Goal: Task Accomplishment & Management: Manage account settings

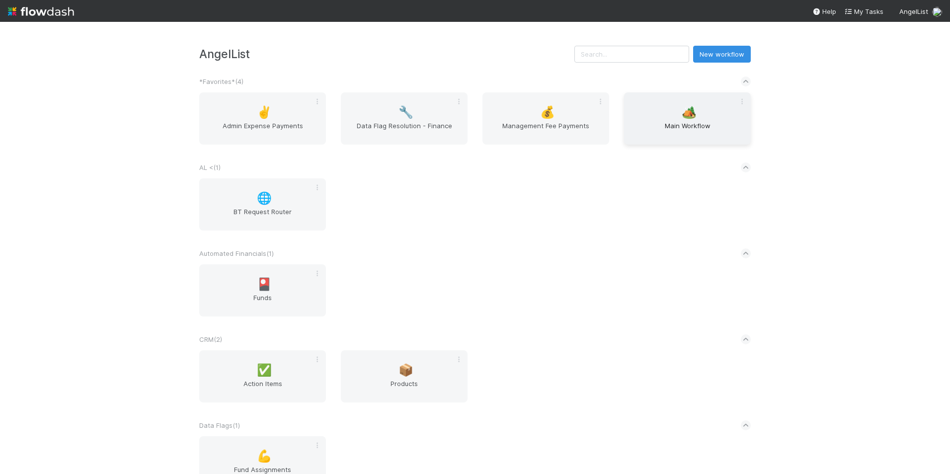
click at [678, 120] on div "🏕️ Main Workflow" at bounding box center [687, 118] width 127 height 52
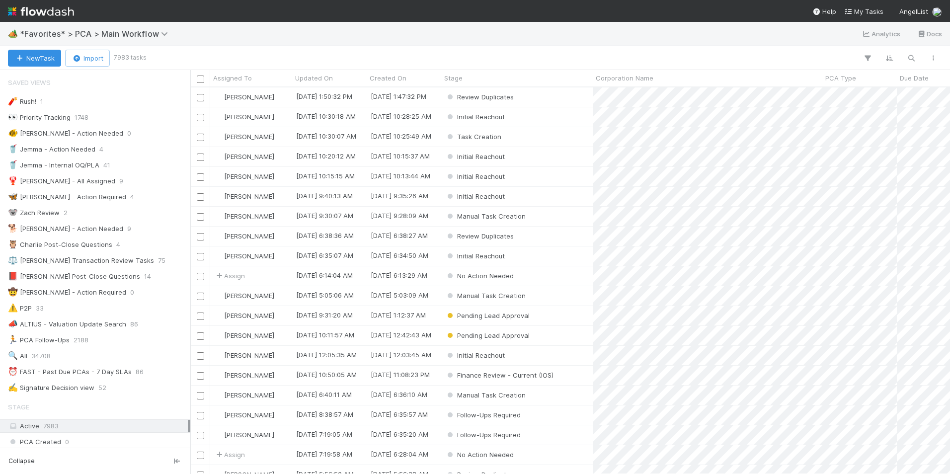
scroll to position [99, 0]
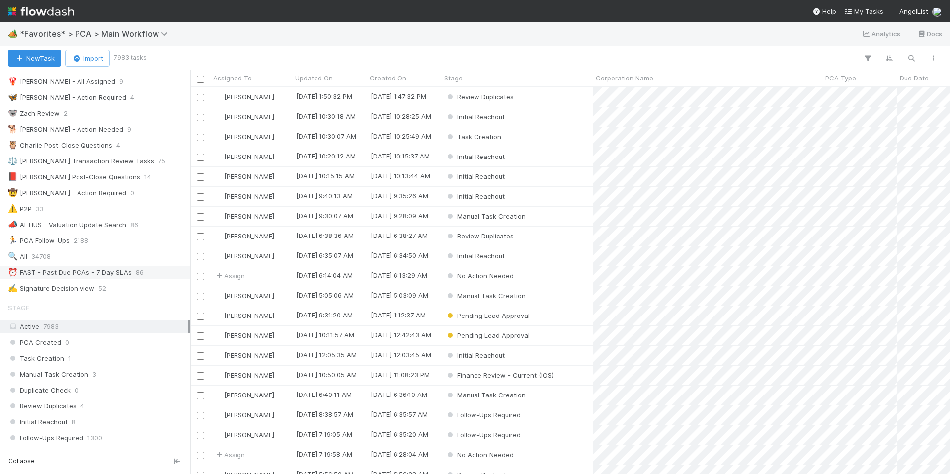
click at [141, 273] on span "86" at bounding box center [140, 272] width 8 height 12
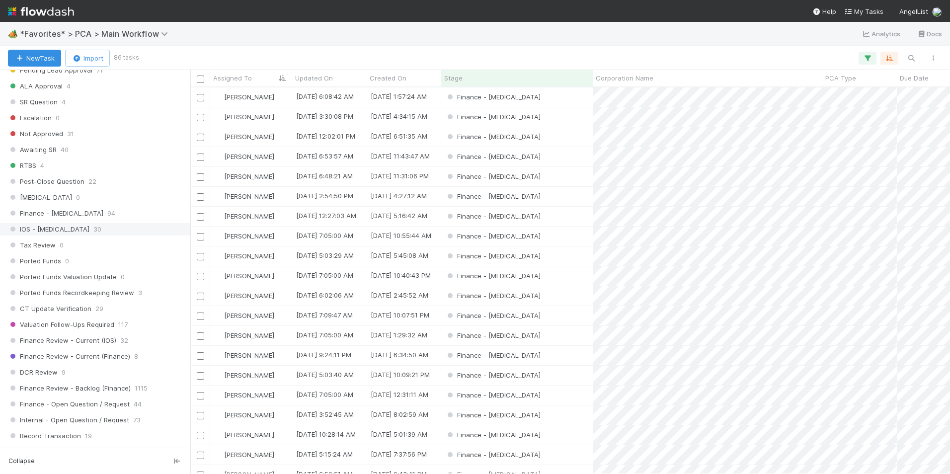
scroll to position [379, 752]
click at [77, 216] on div "Finance - [MEDICAL_DATA] 94" at bounding box center [98, 213] width 180 height 12
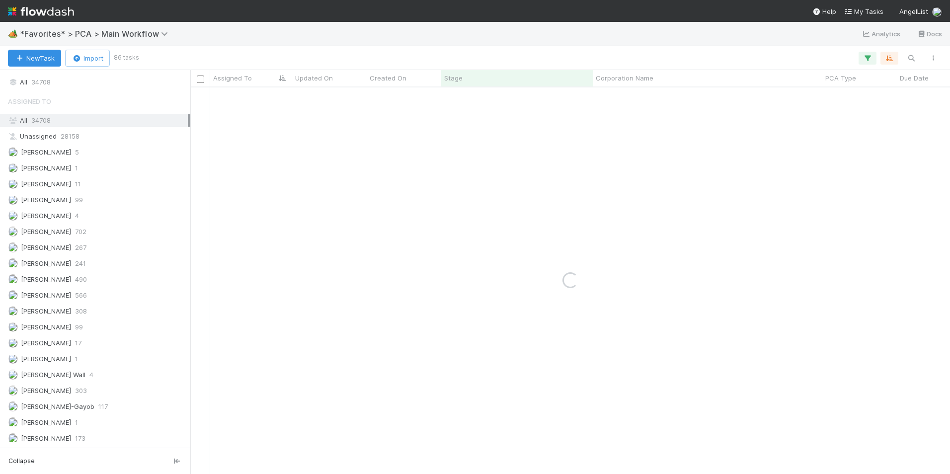
scroll to position [1291, 0]
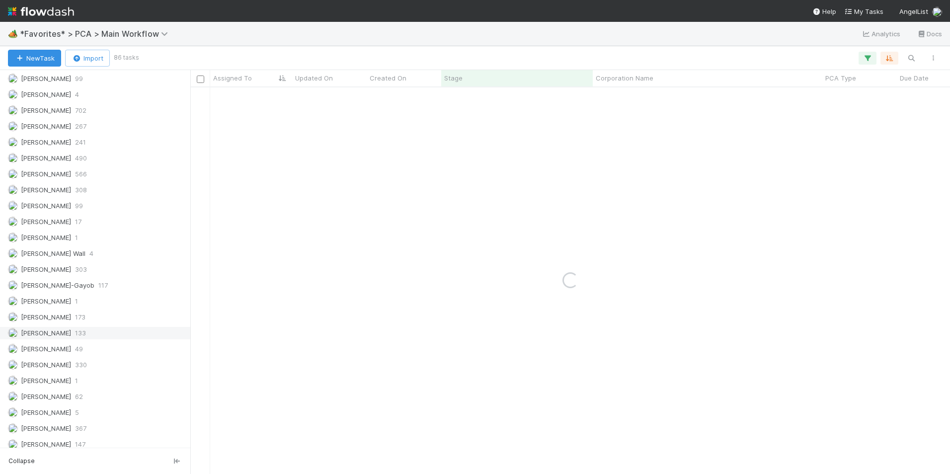
click at [60, 337] on div "[PERSON_NAME] 133" at bounding box center [98, 333] width 180 height 12
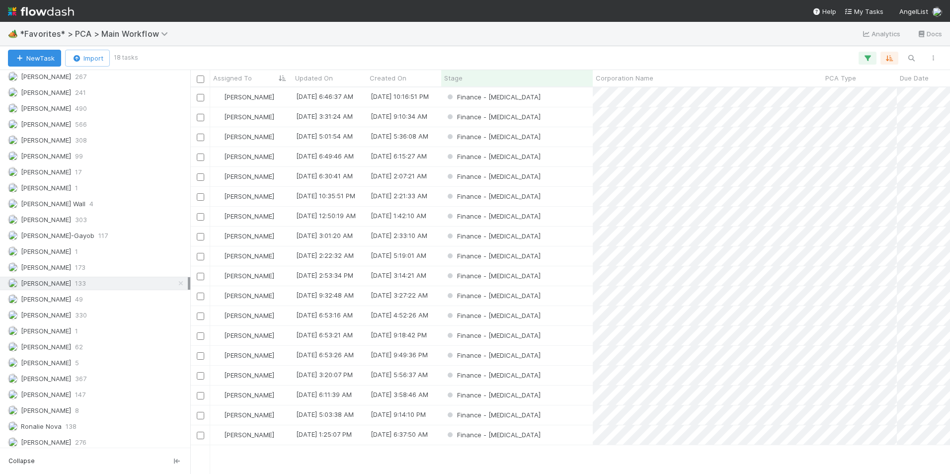
scroll to position [379, 752]
click at [858, 74] on div "PCA Type" at bounding box center [859, 78] width 69 height 10
click at [853, 98] on div "Sort A → Z" at bounding box center [881, 96] width 113 height 15
click at [558, 93] on div "Finance - [MEDICAL_DATA]" at bounding box center [516, 96] width 151 height 19
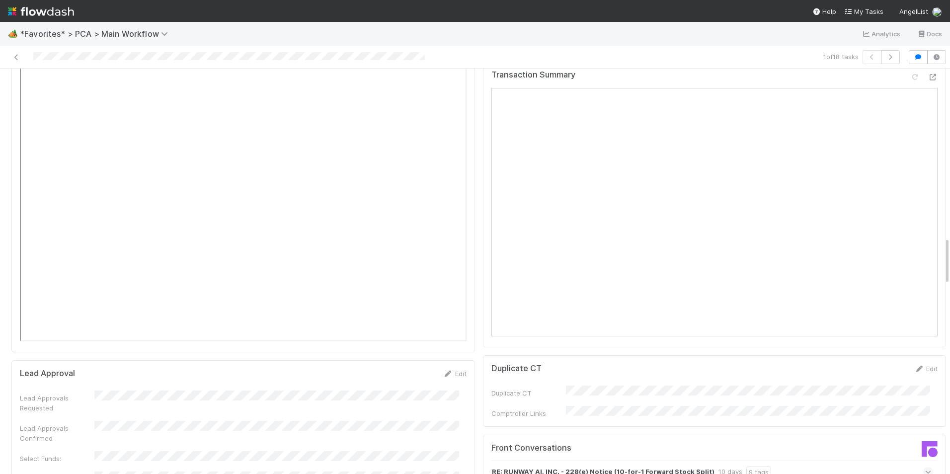
scroll to position [1242, 0]
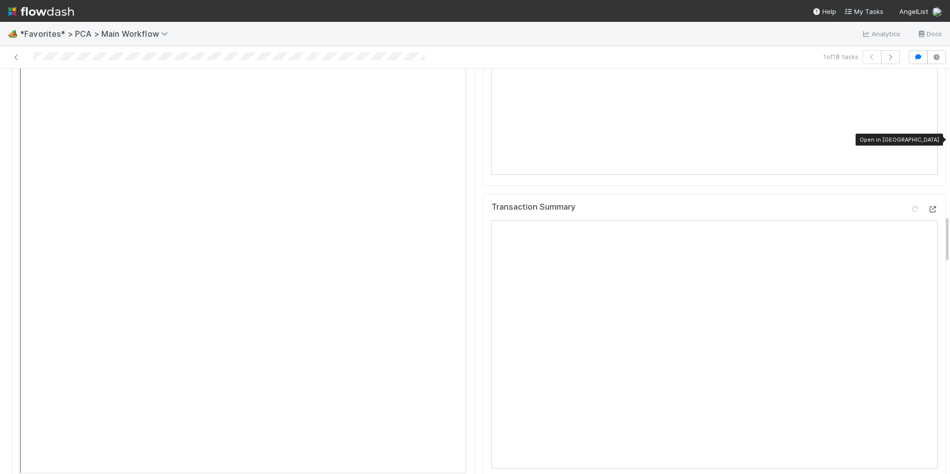
click at [927, 206] on icon at bounding box center [932, 209] width 10 height 6
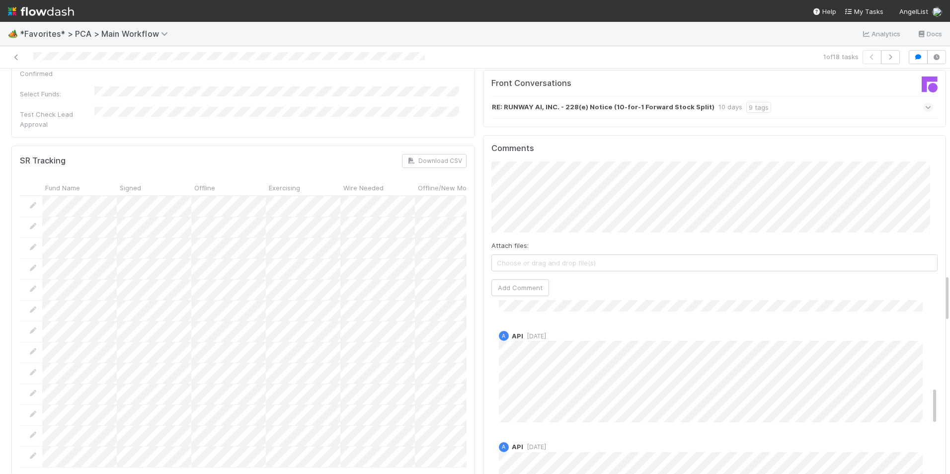
scroll to position [447, 0]
click at [532, 279] on button "Add Comment" at bounding box center [520, 287] width 58 height 17
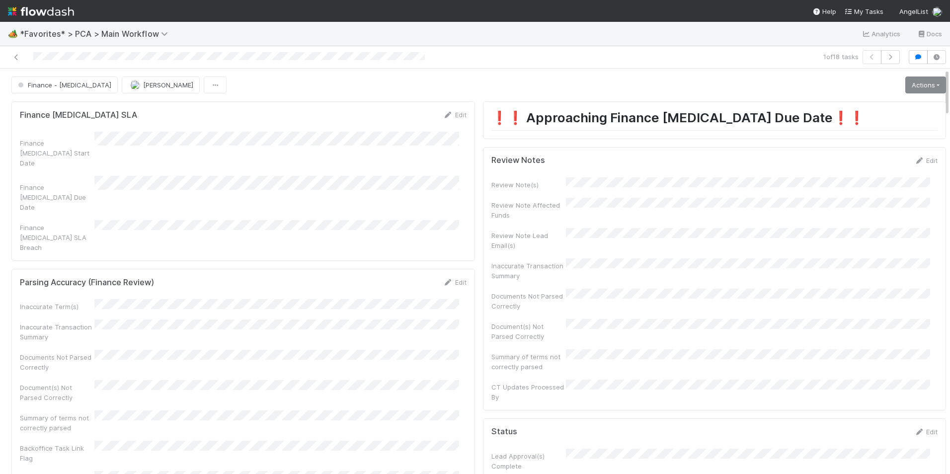
scroll to position [566, 0]
click at [910, 85] on link "Actions" at bounding box center [925, 84] width 41 height 17
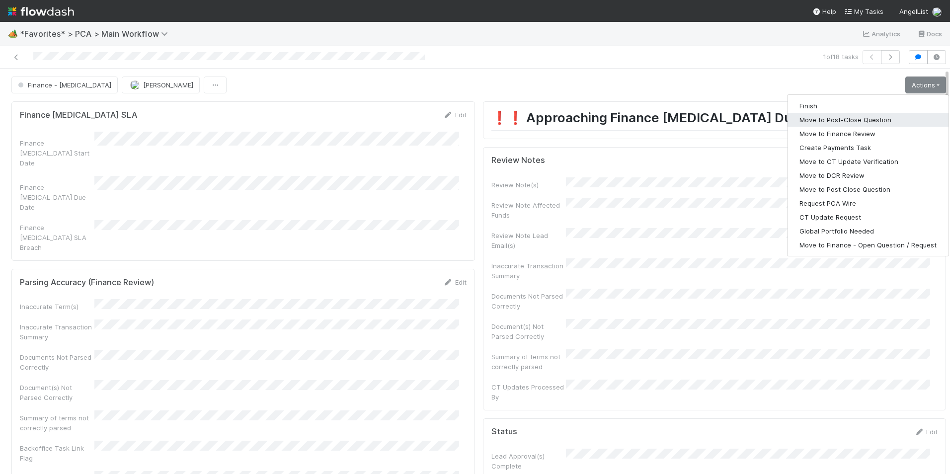
drag, startPoint x: 844, startPoint y: 121, endPoint x: 616, endPoint y: 85, distance: 230.8
click at [843, 121] on button "Move to Post-Close Question" at bounding box center [867, 120] width 161 height 14
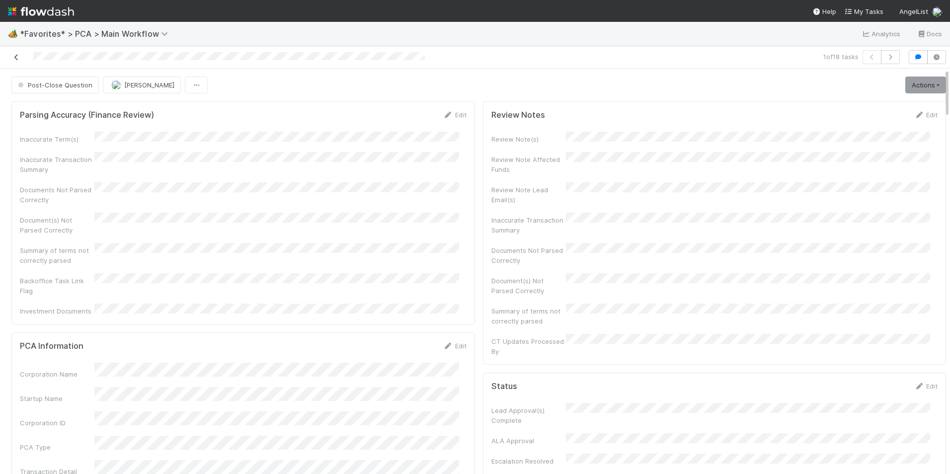
click at [14, 57] on icon at bounding box center [16, 57] width 10 height 6
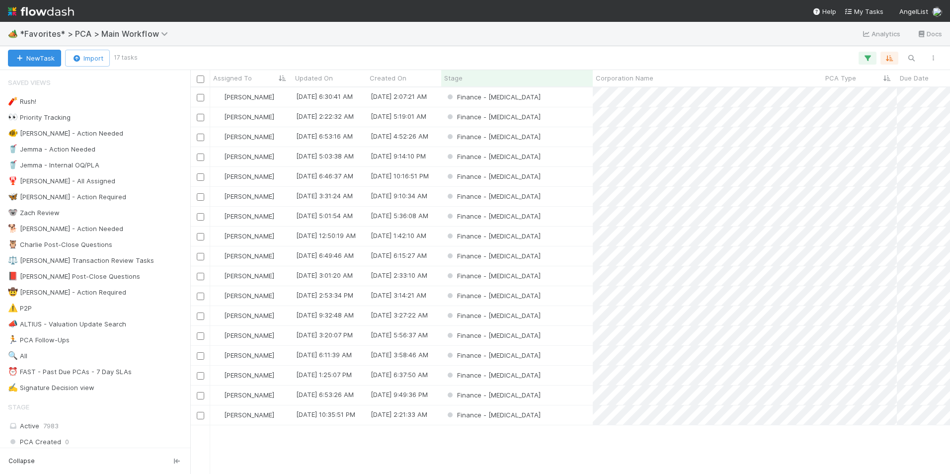
scroll to position [379, 752]
click at [535, 360] on div "Finance - [MEDICAL_DATA]" at bounding box center [516, 355] width 151 height 19
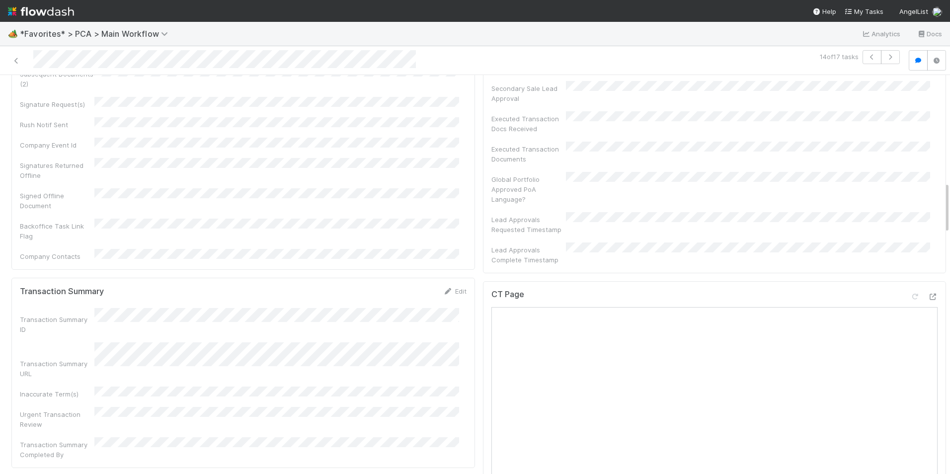
scroll to position [546, 0]
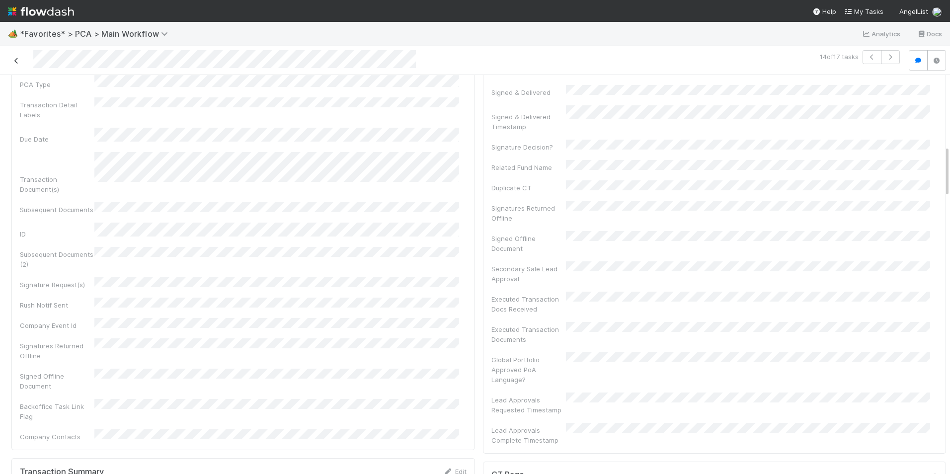
click at [18, 63] on icon at bounding box center [16, 61] width 10 height 6
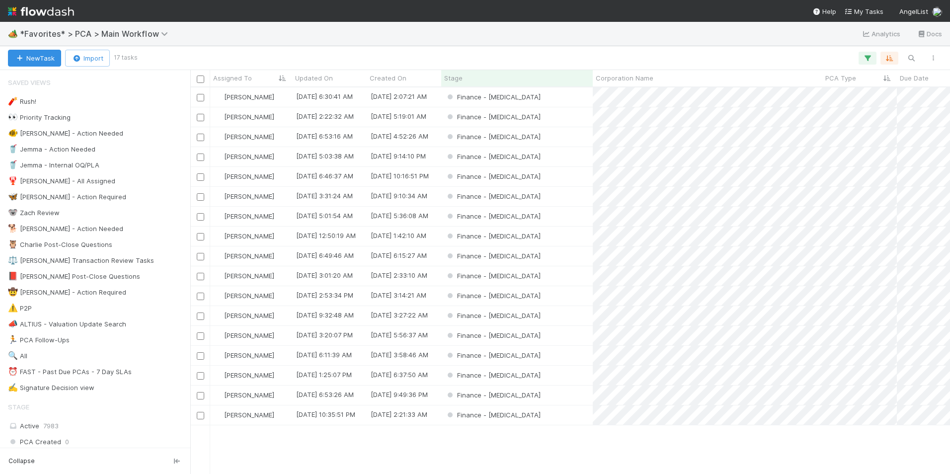
scroll to position [379, 752]
click at [544, 100] on div "Finance - [MEDICAL_DATA]" at bounding box center [516, 96] width 151 height 19
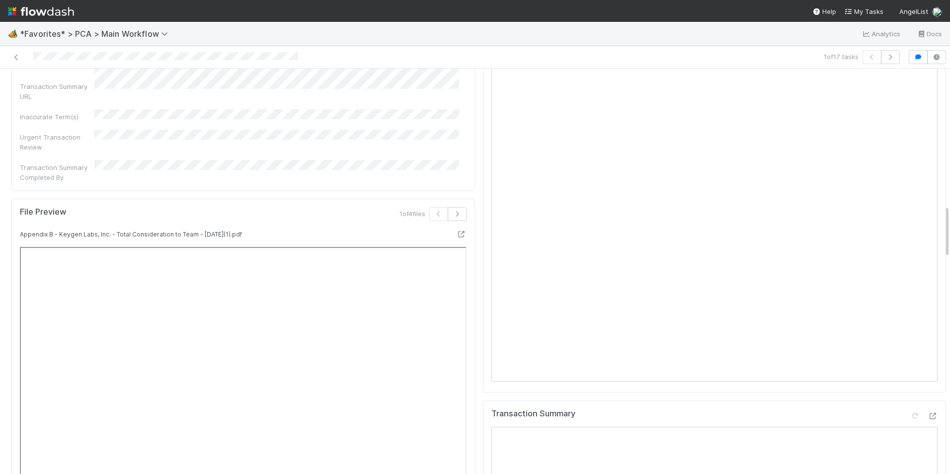
scroll to position [844, 0]
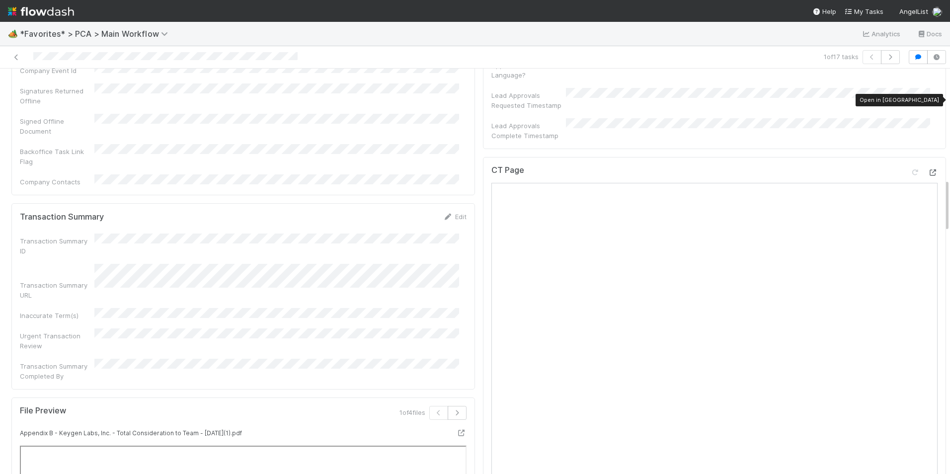
click at [927, 169] on icon at bounding box center [932, 172] width 10 height 6
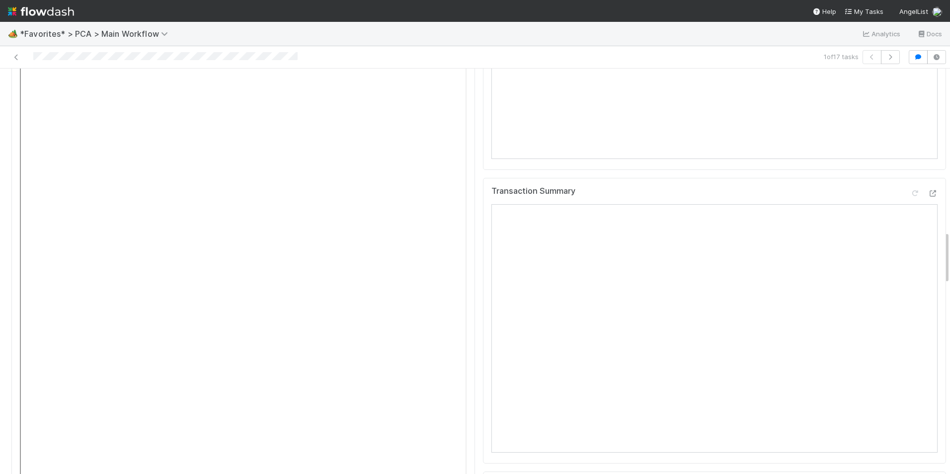
scroll to position [1242, 0]
click at [927, 214] on icon at bounding box center [932, 217] width 10 height 6
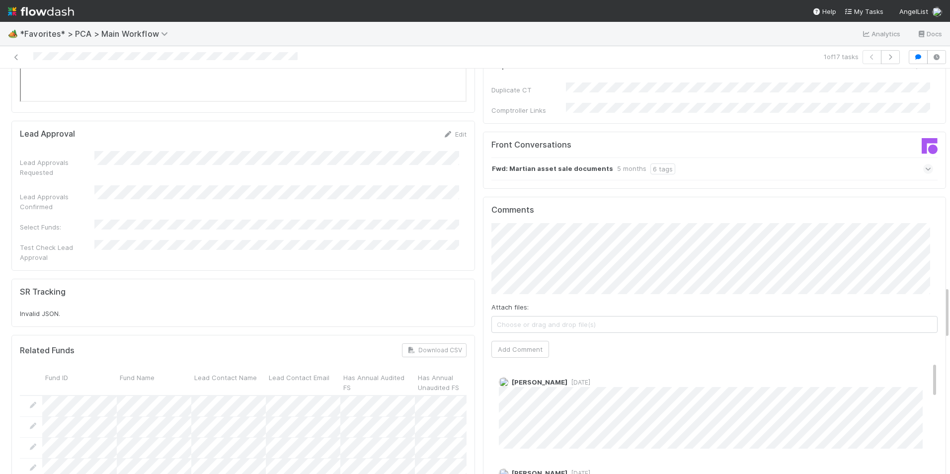
scroll to position [1689, 0]
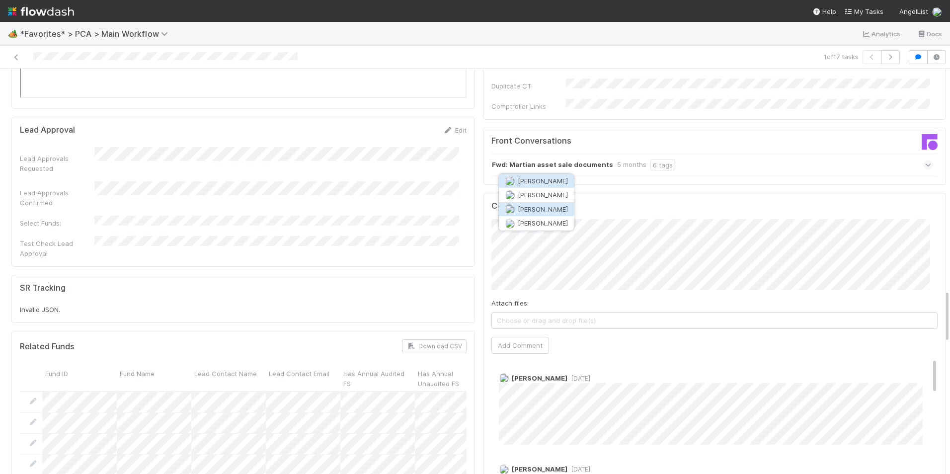
click at [544, 211] on span "[PERSON_NAME]" at bounding box center [543, 209] width 50 height 8
click at [520, 337] on button "Add Comment" at bounding box center [520, 345] width 58 height 17
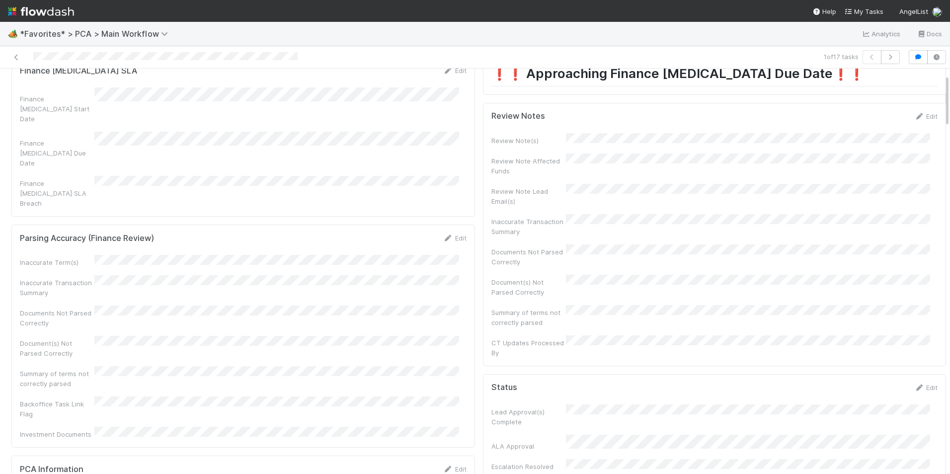
scroll to position [0, 0]
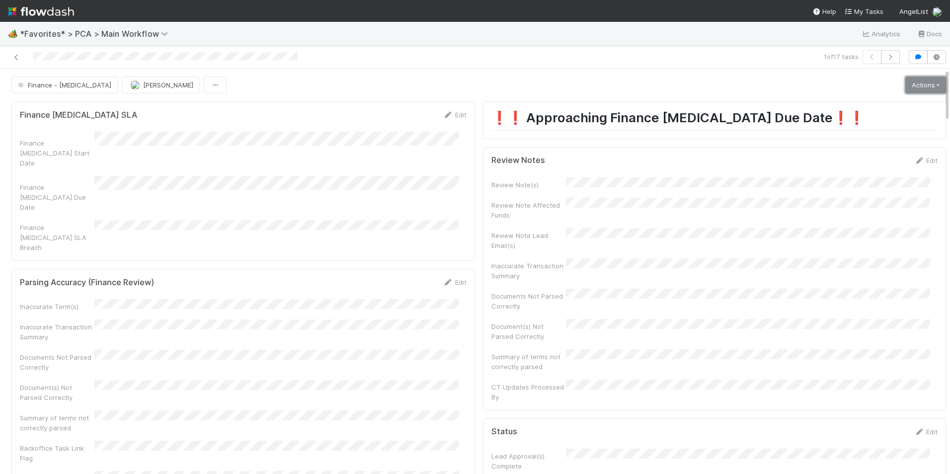
click at [906, 85] on link "Actions" at bounding box center [925, 84] width 41 height 17
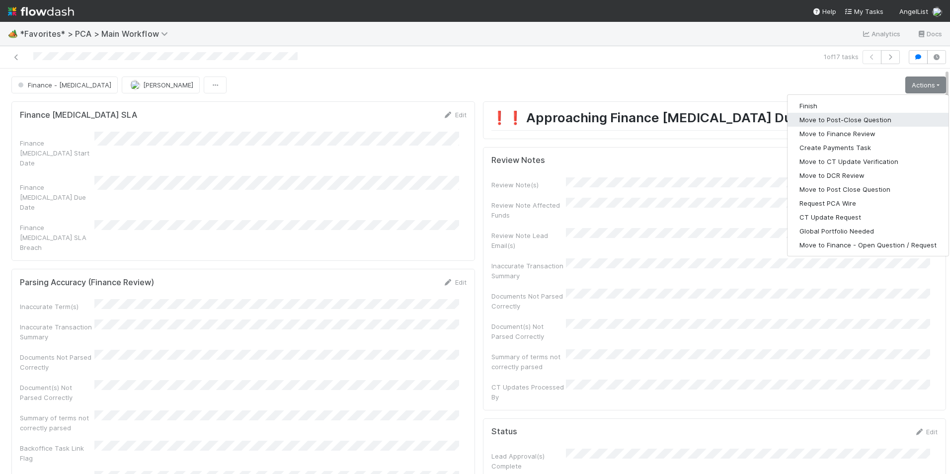
click at [886, 120] on button "Move to Post-Close Question" at bounding box center [867, 120] width 161 height 14
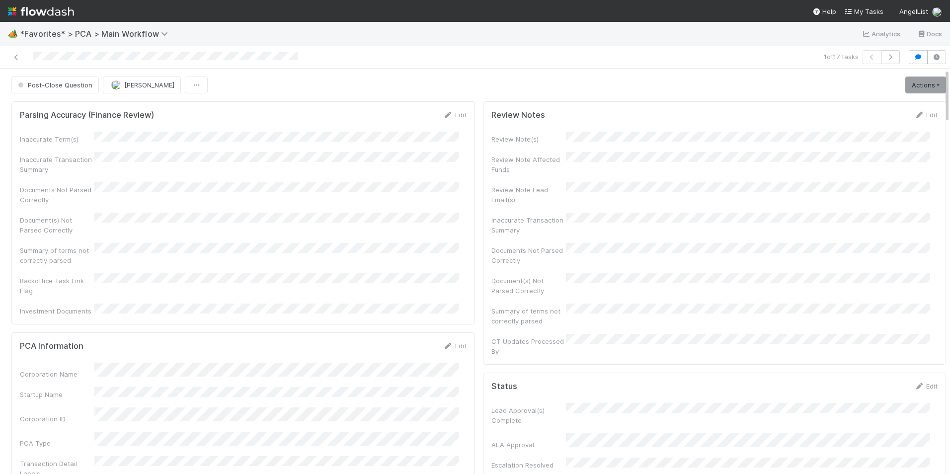
click at [11, 59] on div at bounding box center [229, 57] width 451 height 14
click at [15, 57] on icon at bounding box center [16, 57] width 10 height 6
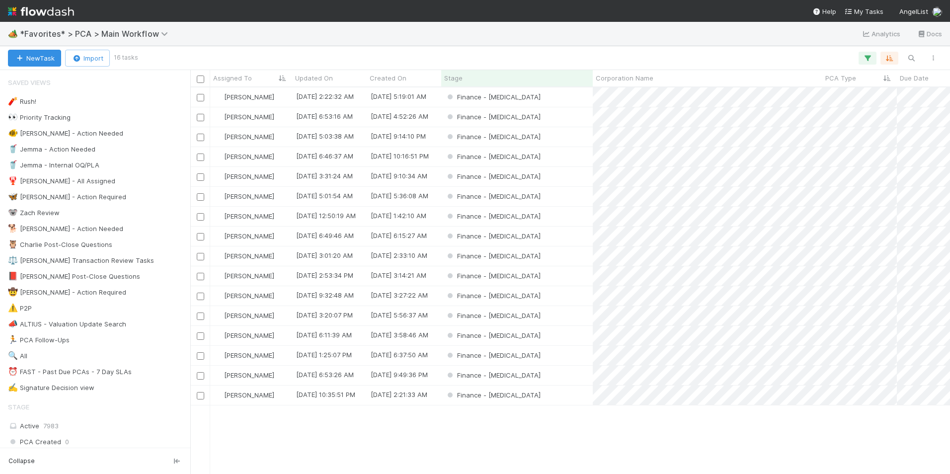
scroll to position [379, 752]
click at [568, 94] on div "Finance - [MEDICAL_DATA]" at bounding box center [516, 96] width 151 height 19
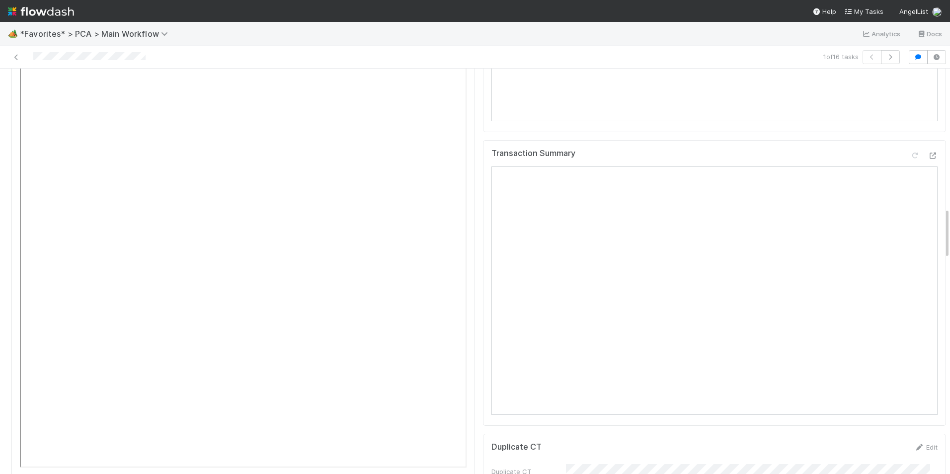
scroll to position [1093, 0]
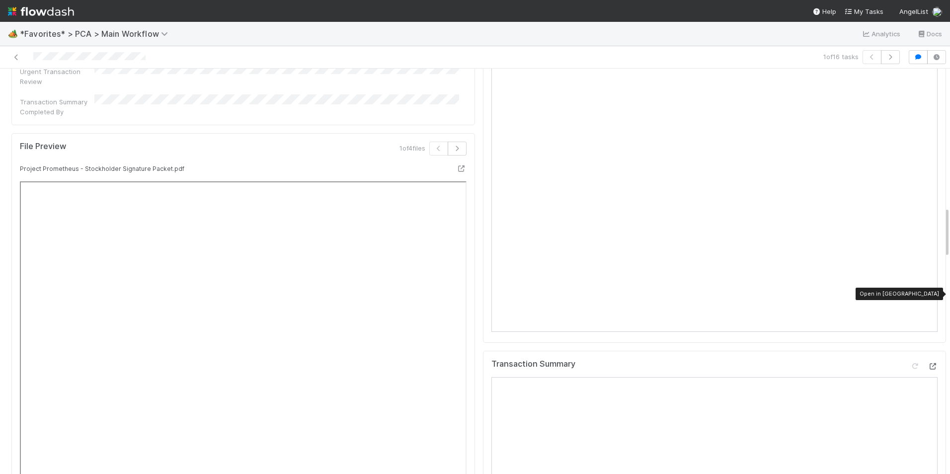
click at [927, 363] on icon at bounding box center [932, 366] width 10 height 6
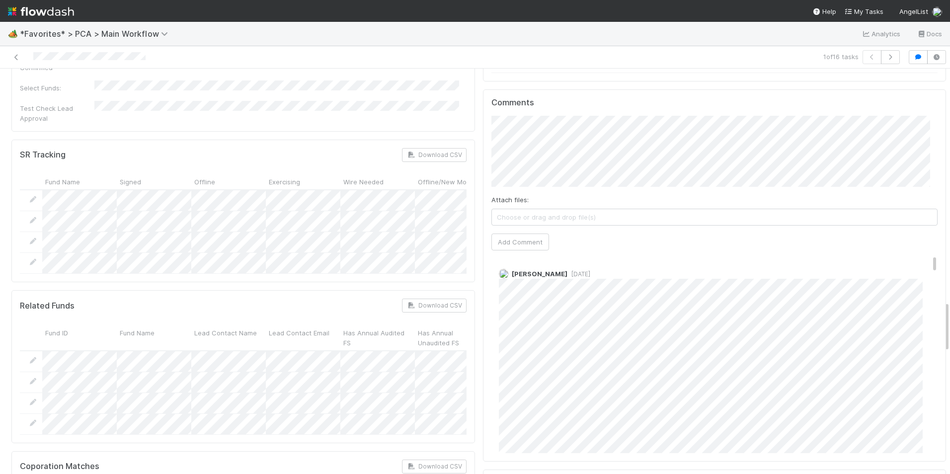
scroll to position [0, 0]
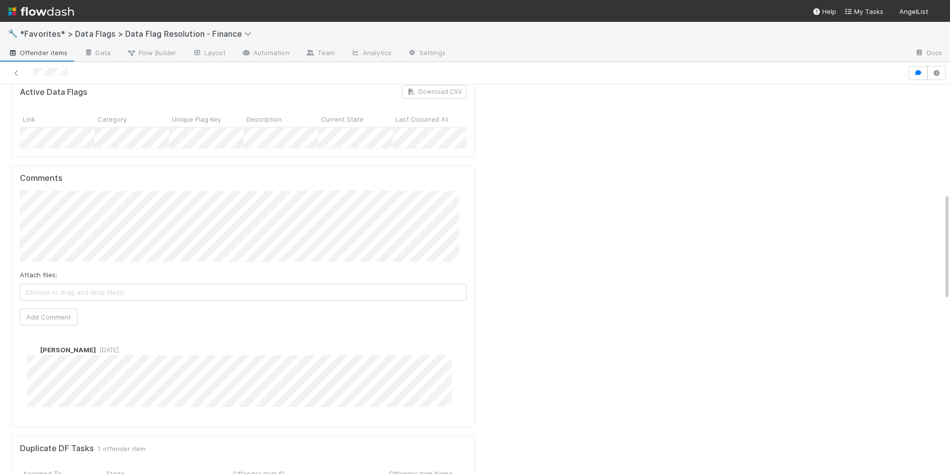
scroll to position [397, 0]
